Goal: Check status: Check status

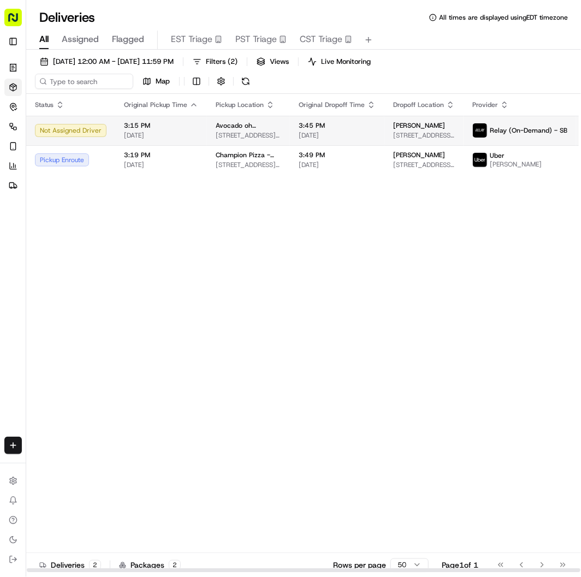
click at [314, 127] on span "3:45 PM" at bounding box center [337, 125] width 77 height 9
click at [359, 119] on td "3:45 PM [DATE]" at bounding box center [337, 130] width 94 height 29
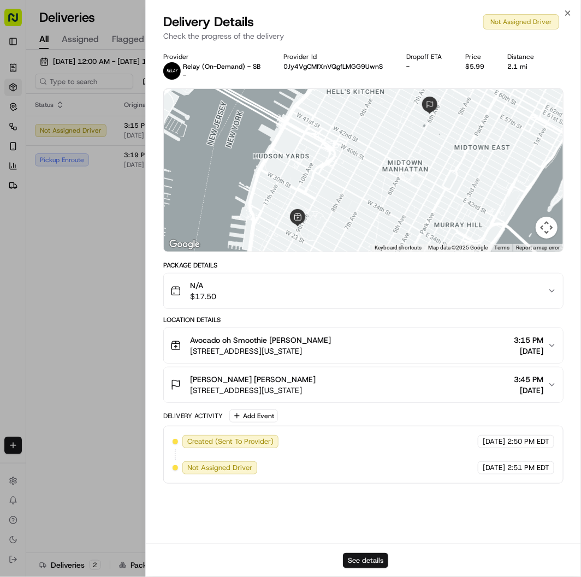
click at [386, 559] on button "See details" at bounding box center [365, 560] width 45 height 15
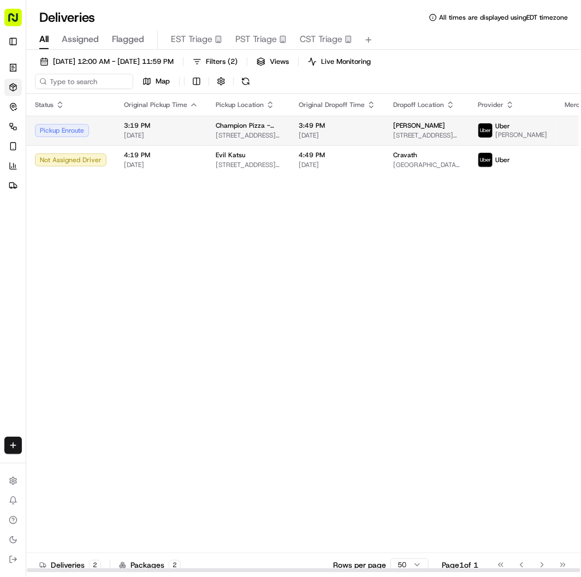
click at [299, 130] on span "3:49 PM" at bounding box center [337, 125] width 77 height 9
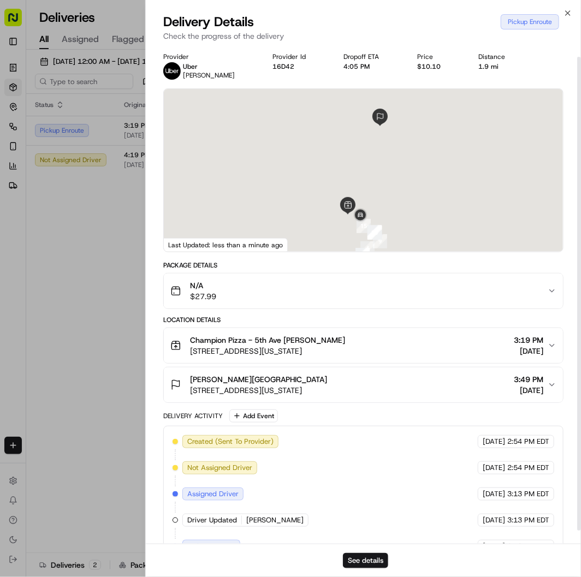
scroll to position [25, 0]
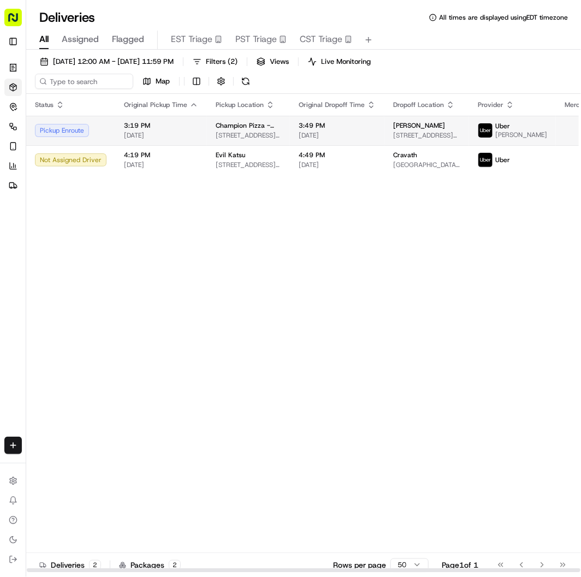
click at [263, 137] on span "[STREET_ADDRESS][US_STATE]" at bounding box center [249, 135] width 66 height 9
